Goal: Obtain resource: Obtain resource

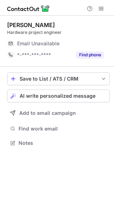
scroll to position [138, 114]
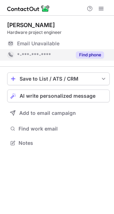
click at [93, 55] on button "Find phone" at bounding box center [90, 54] width 28 height 7
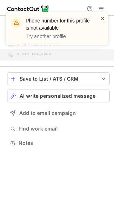
click at [104, 17] on span at bounding box center [103, 18] width 6 height 7
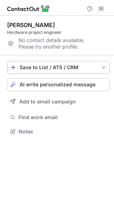
scroll to position [127, 114]
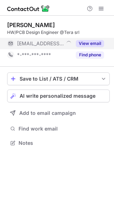
scroll to position [138, 114]
click at [92, 44] on button "View email" at bounding box center [90, 43] width 28 height 7
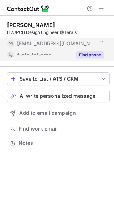
click at [90, 55] on button "Find phone" at bounding box center [90, 54] width 28 height 7
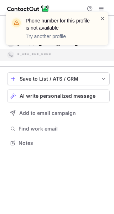
click at [103, 17] on span at bounding box center [103, 18] width 6 height 7
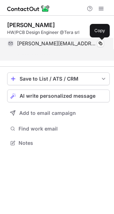
scroll to position [127, 114]
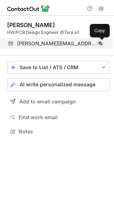
click at [102, 44] on span at bounding box center [101, 44] width 6 height 6
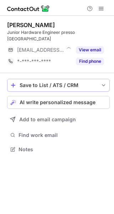
scroll to position [138, 114]
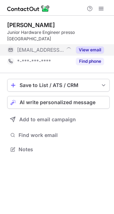
click at [88, 46] on button "View email" at bounding box center [90, 49] width 28 height 7
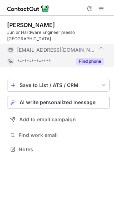
click at [87, 58] on button "Find phone" at bounding box center [90, 61] width 28 height 7
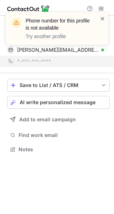
click at [104, 20] on span at bounding box center [103, 18] width 6 height 7
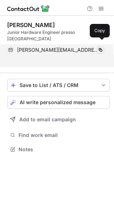
scroll to position [127, 114]
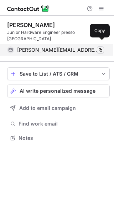
click at [102, 47] on span at bounding box center [101, 50] width 6 height 6
